Goal: Task Accomplishment & Management: Use online tool/utility

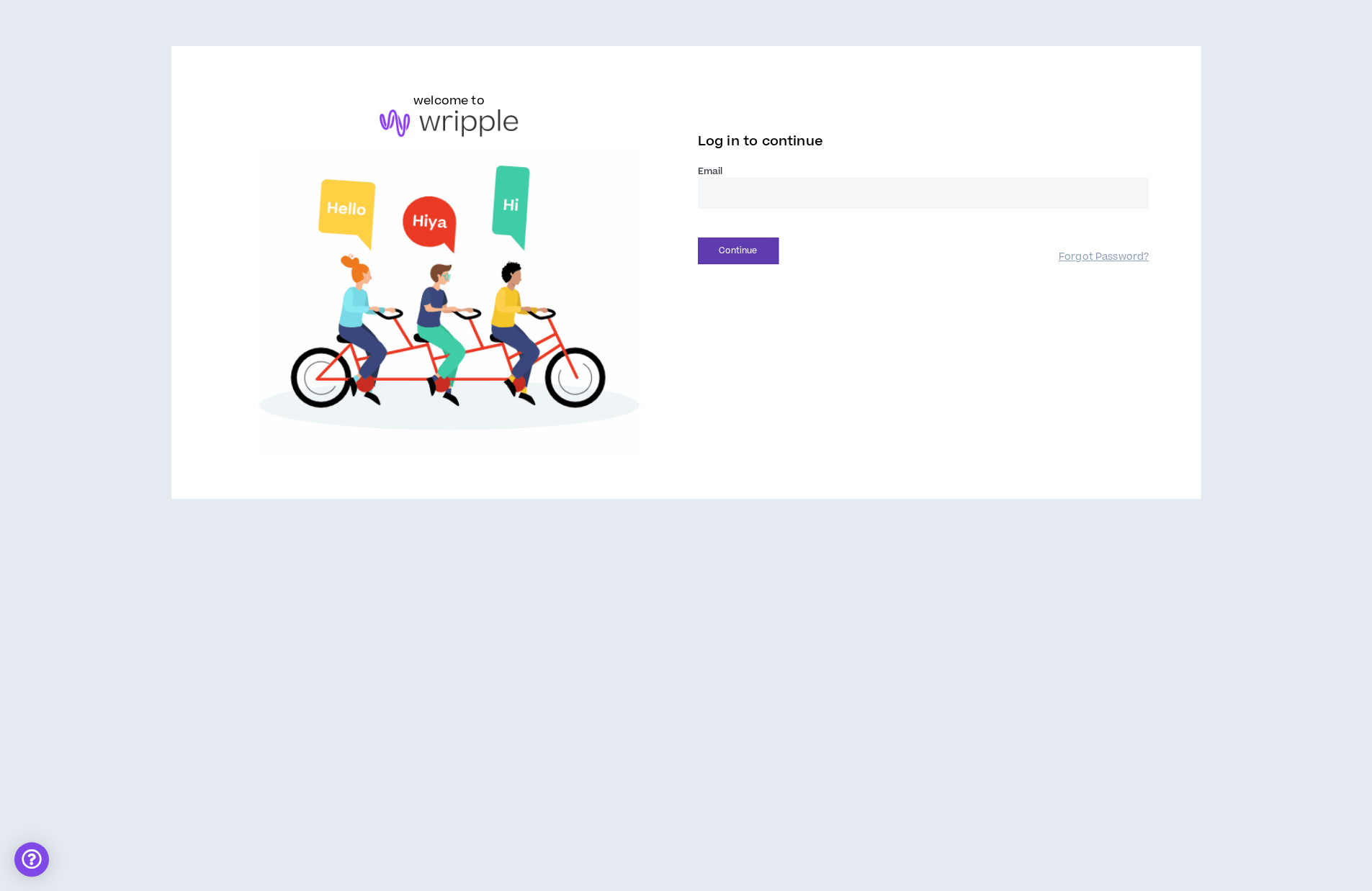
click at [726, 195] on input "email" at bounding box center [924, 193] width 451 height 31
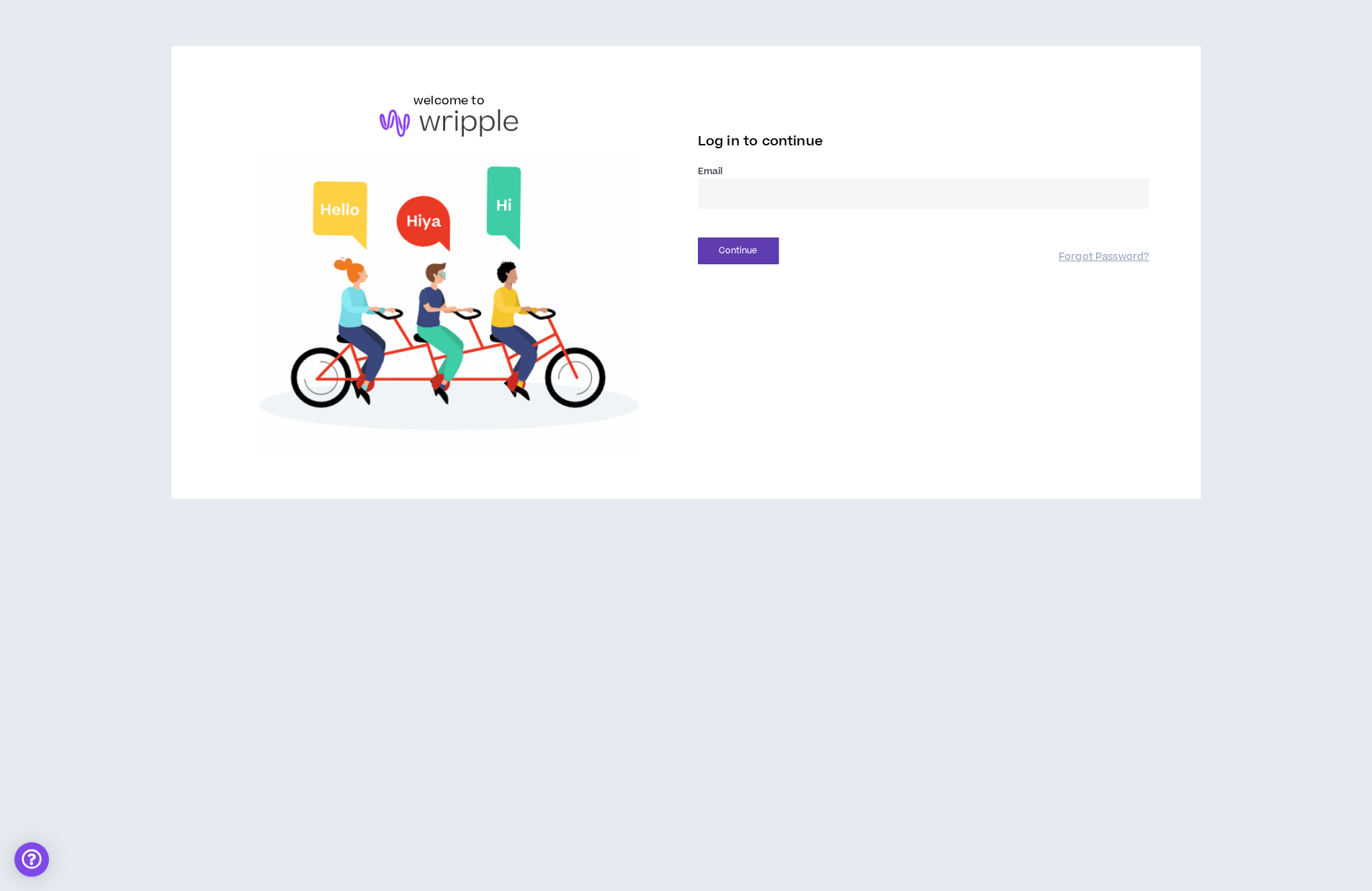
click at [726, 195] on input "email" at bounding box center [924, 193] width 451 height 31
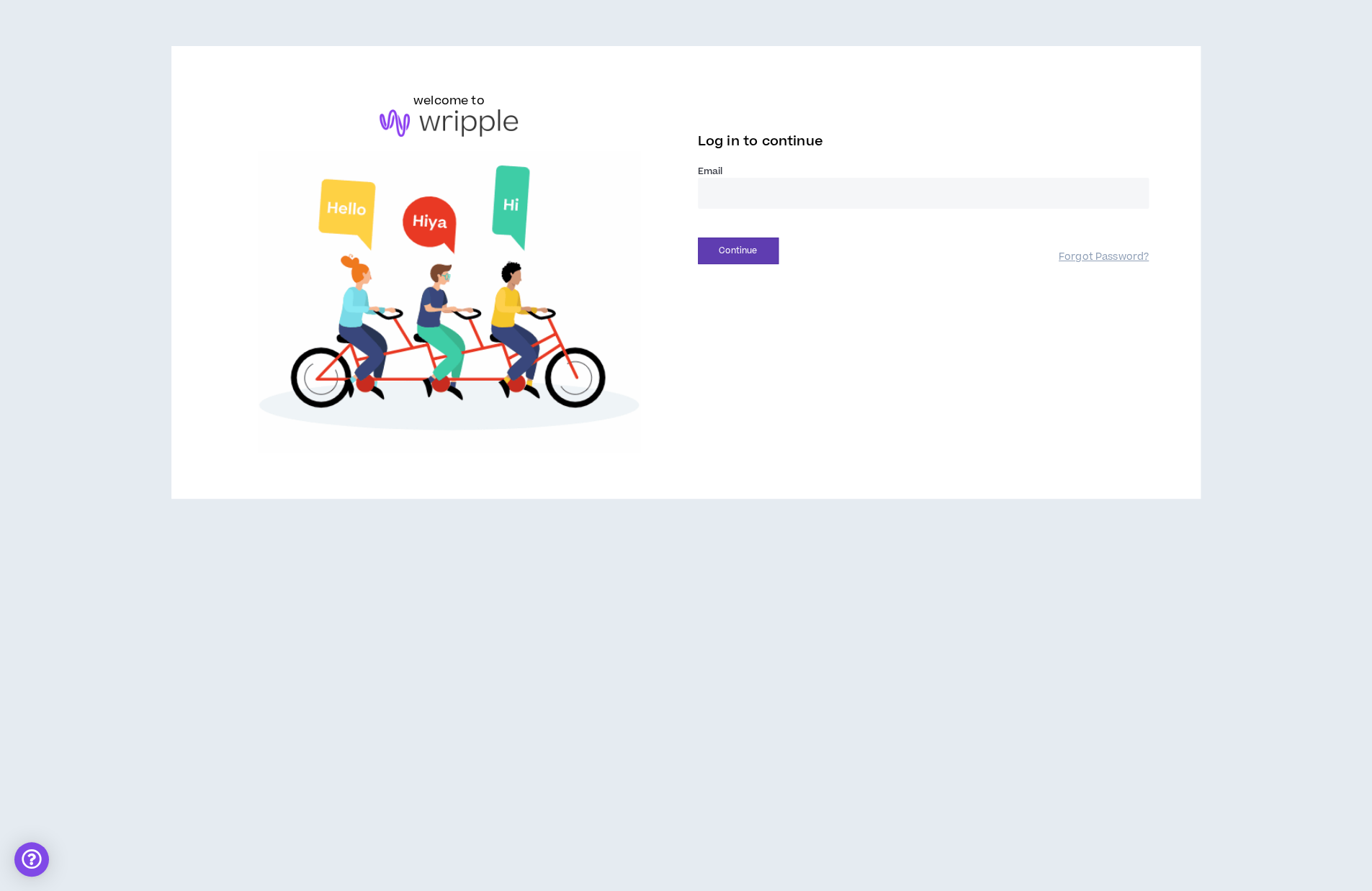
click at [726, 195] on input "email" at bounding box center [924, 193] width 451 height 31
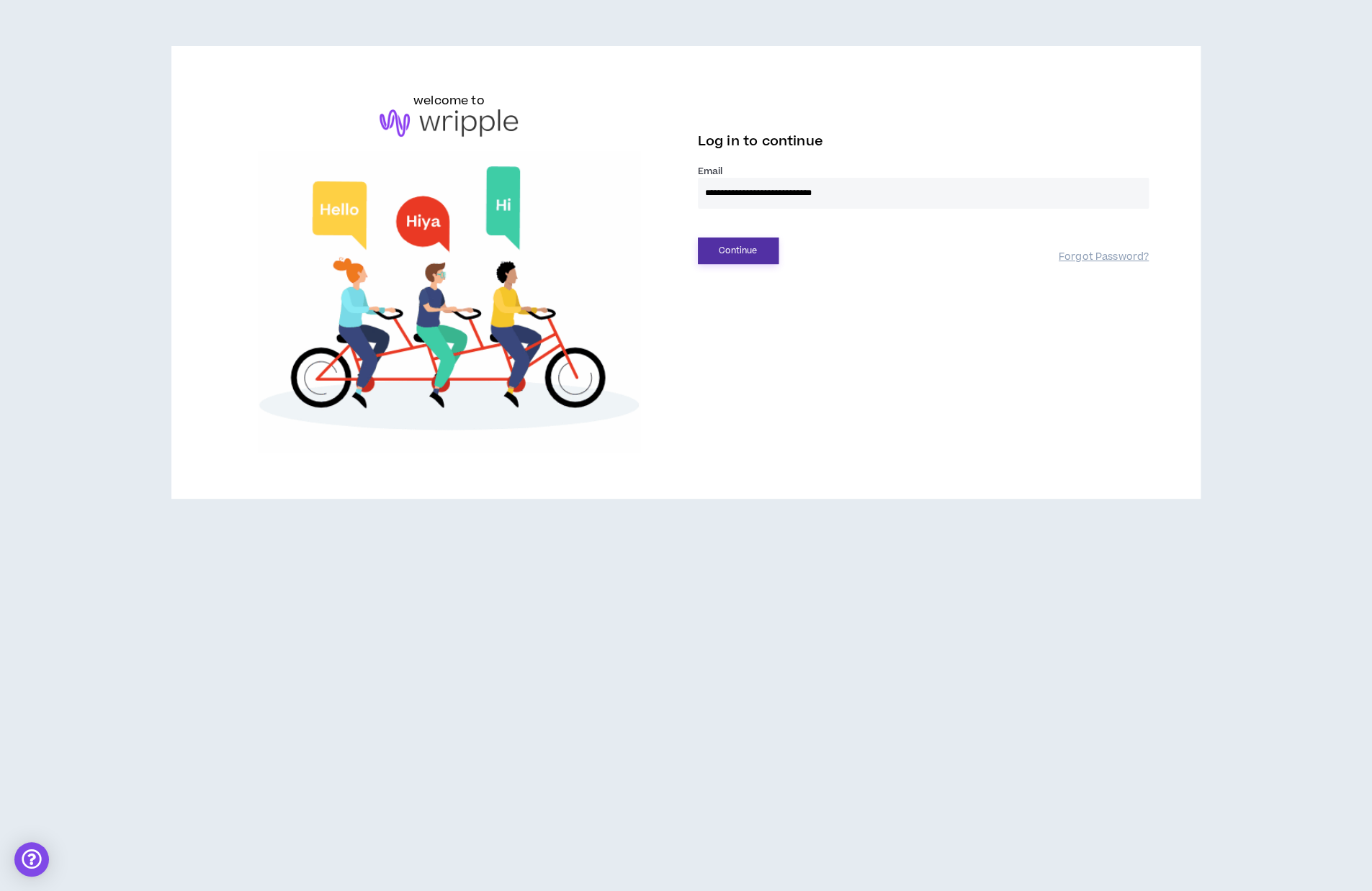
type input "**********"
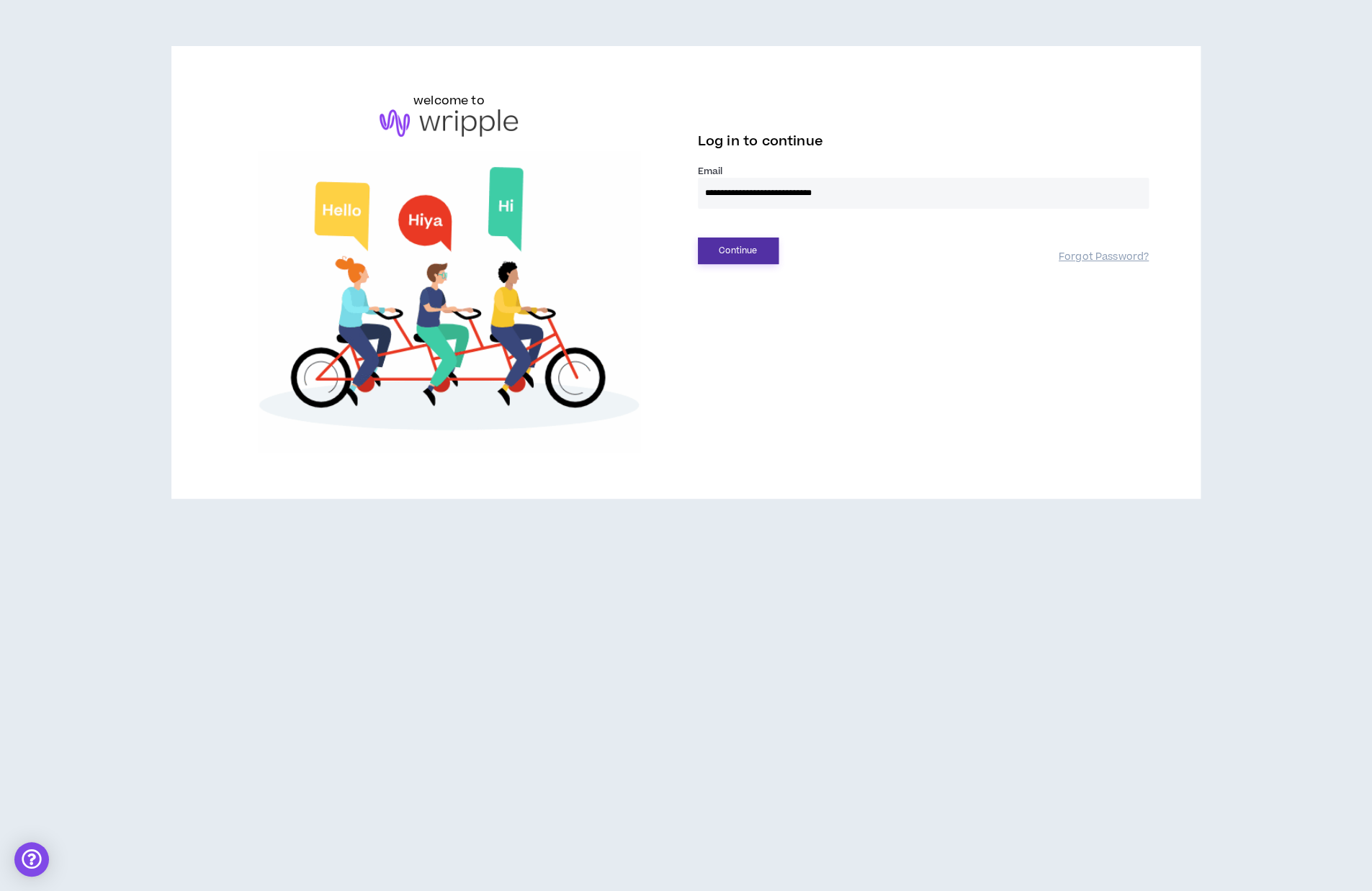
click at [735, 247] on button "Continue" at bounding box center [738, 251] width 80 height 27
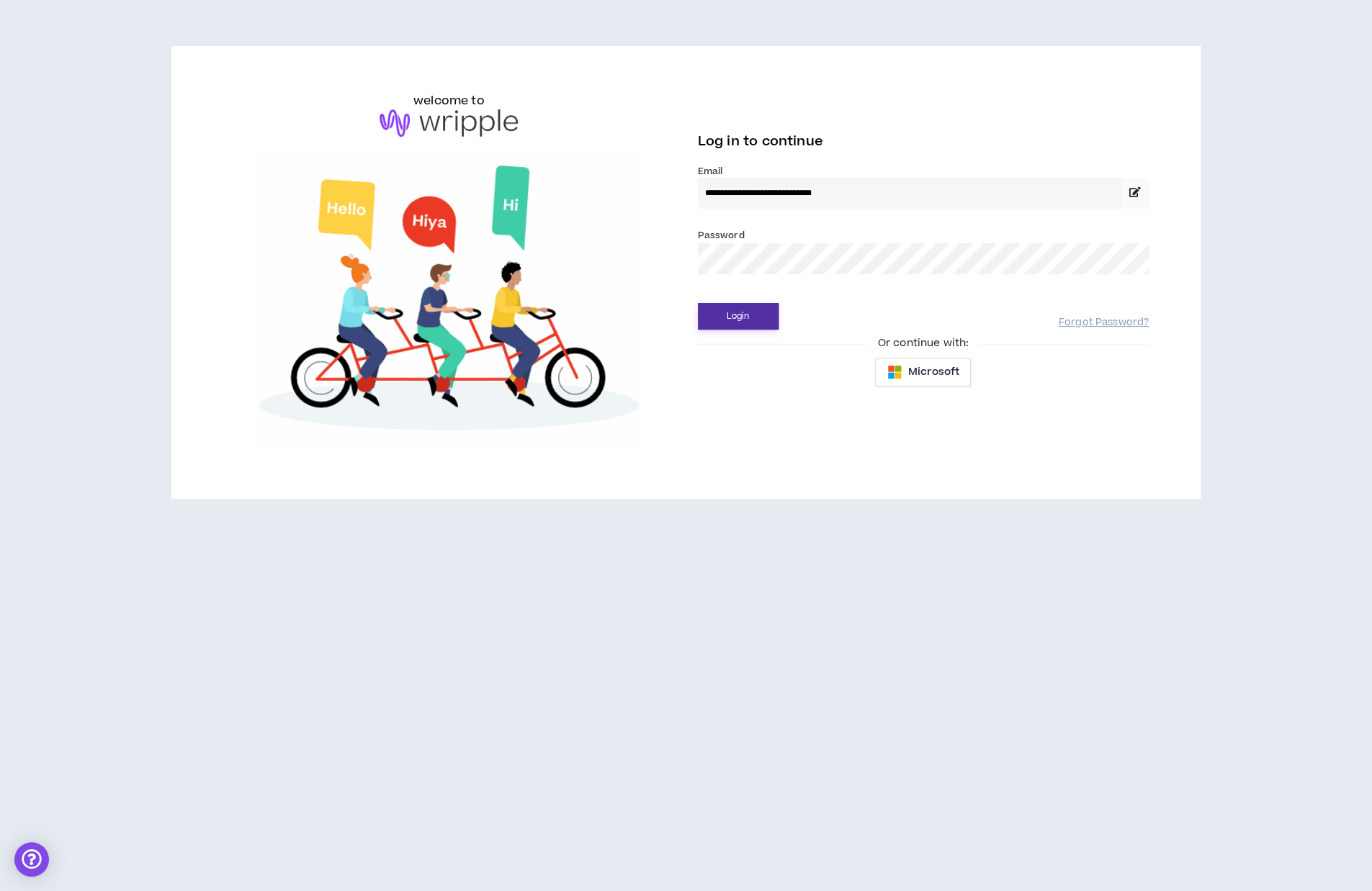
click at [744, 308] on button "Login" at bounding box center [738, 317] width 80 height 27
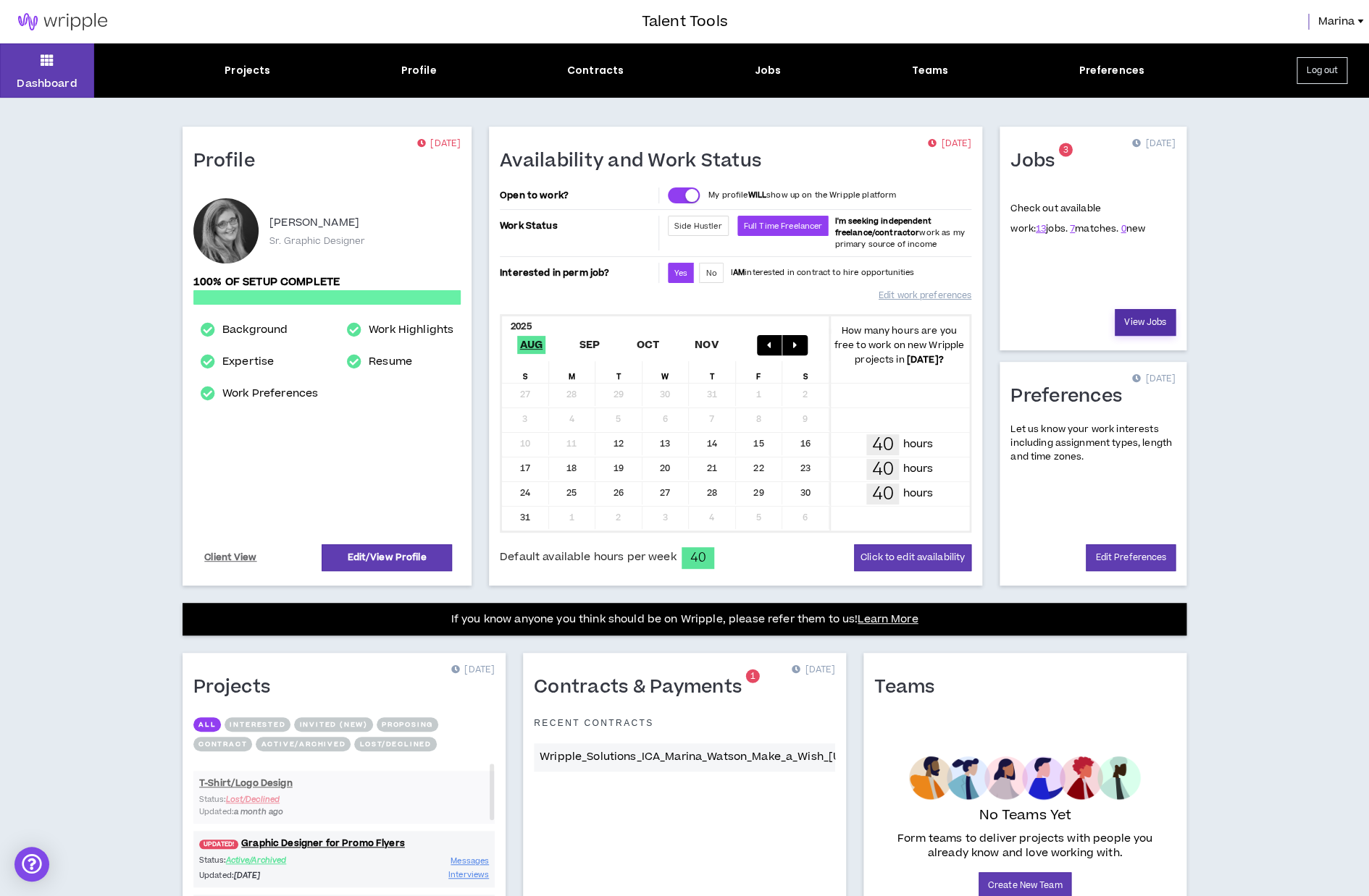
click at [1146, 325] on link "View Jobs" at bounding box center [1145, 323] width 61 height 27
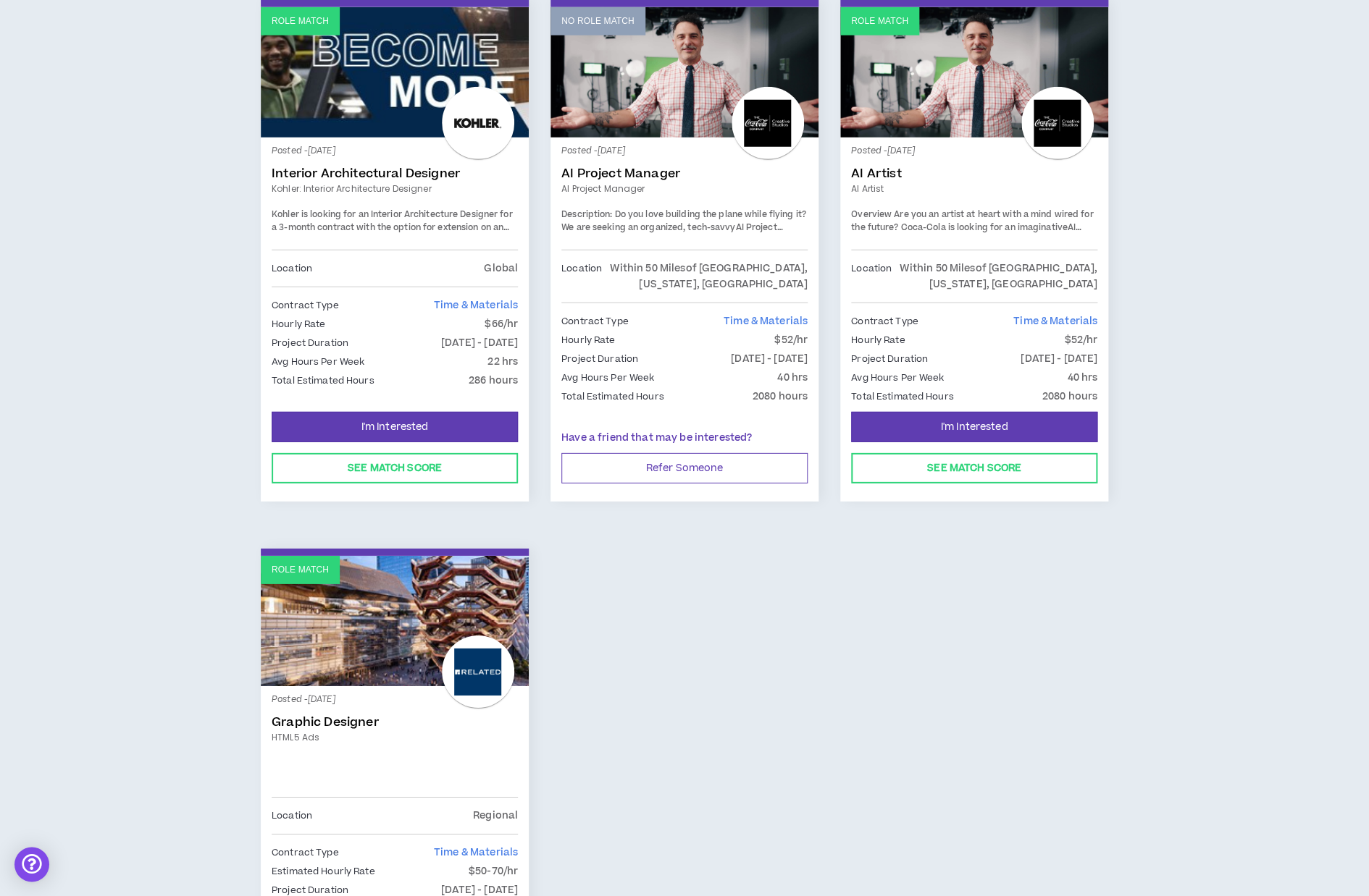
scroll to position [2050, 0]
